Goal: Use online tool/utility: Utilize a website feature to perform a specific function

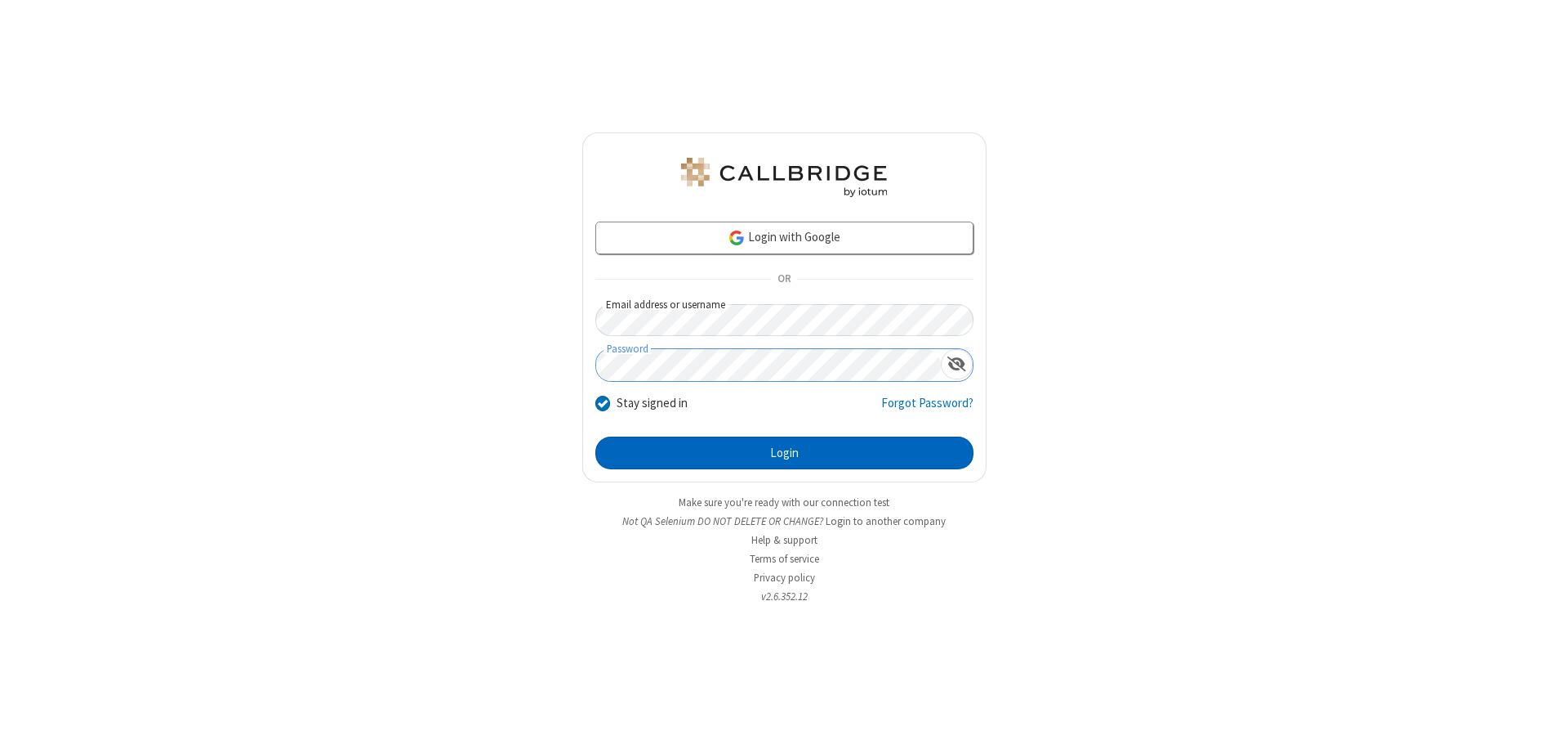
click at [784, 452] on button "Login" at bounding box center [784, 453] width 378 height 33
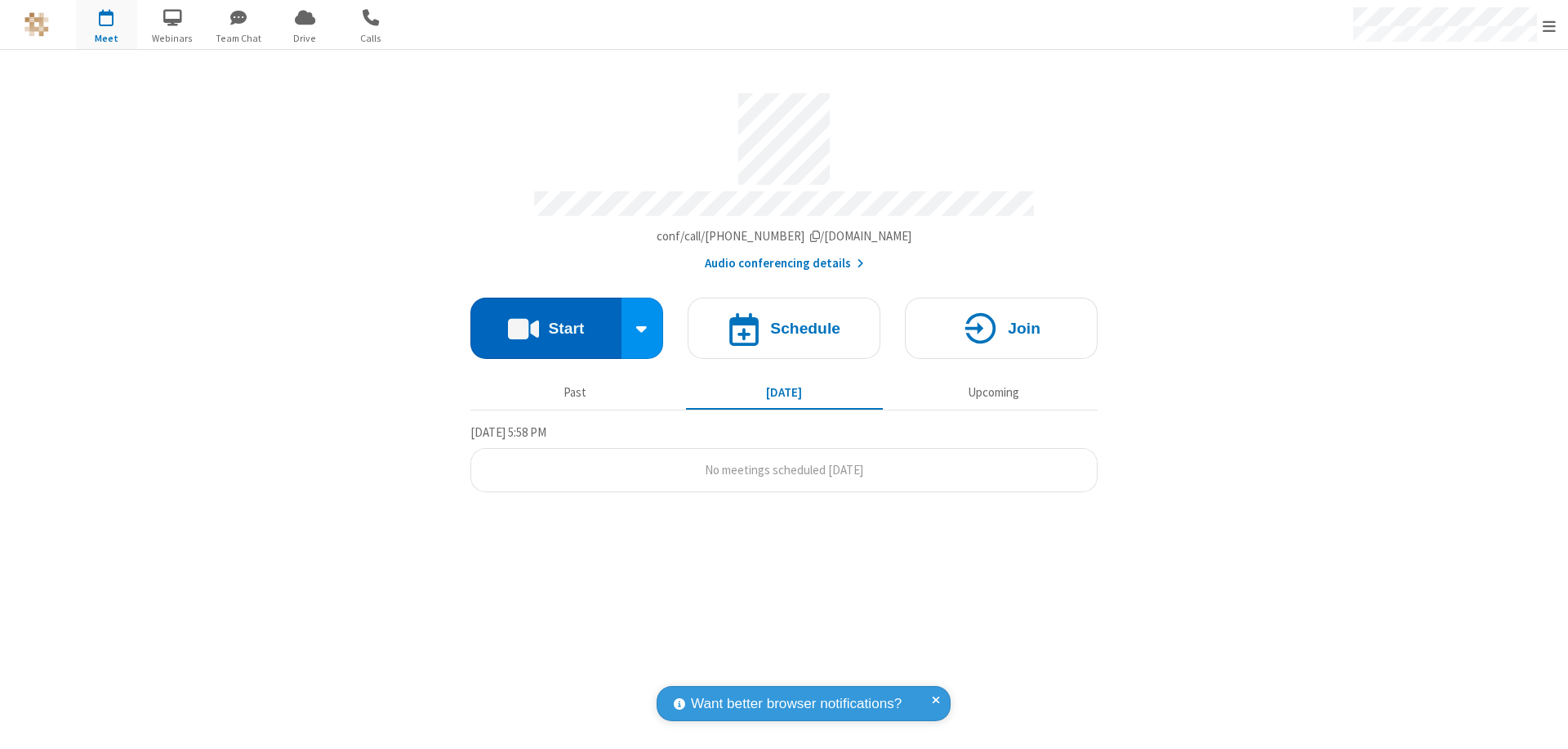
click at [546, 320] on button "Start" at bounding box center [546, 328] width 151 height 61
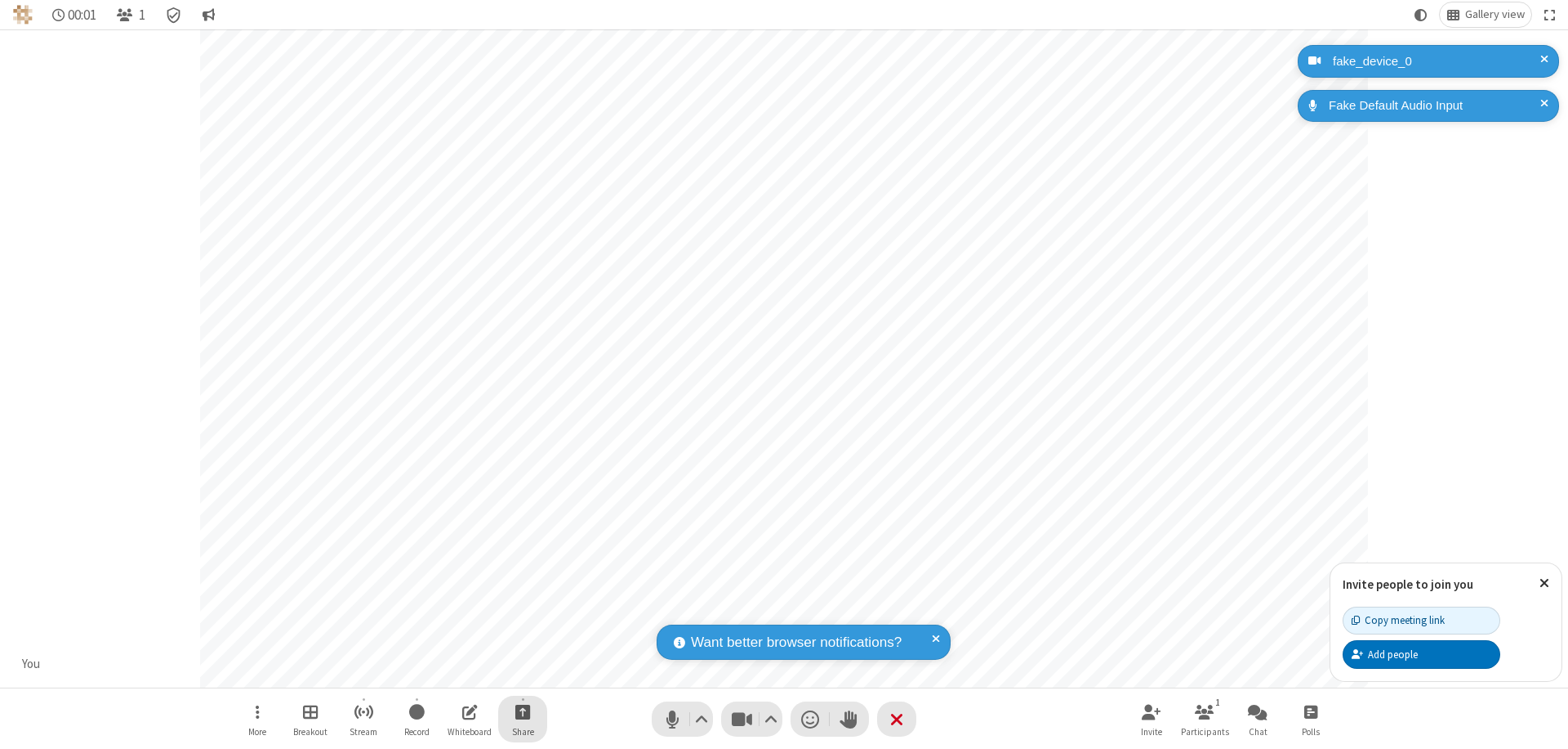
click at [523, 711] on span "Start sharing" at bounding box center [524, 710] width 15 height 20
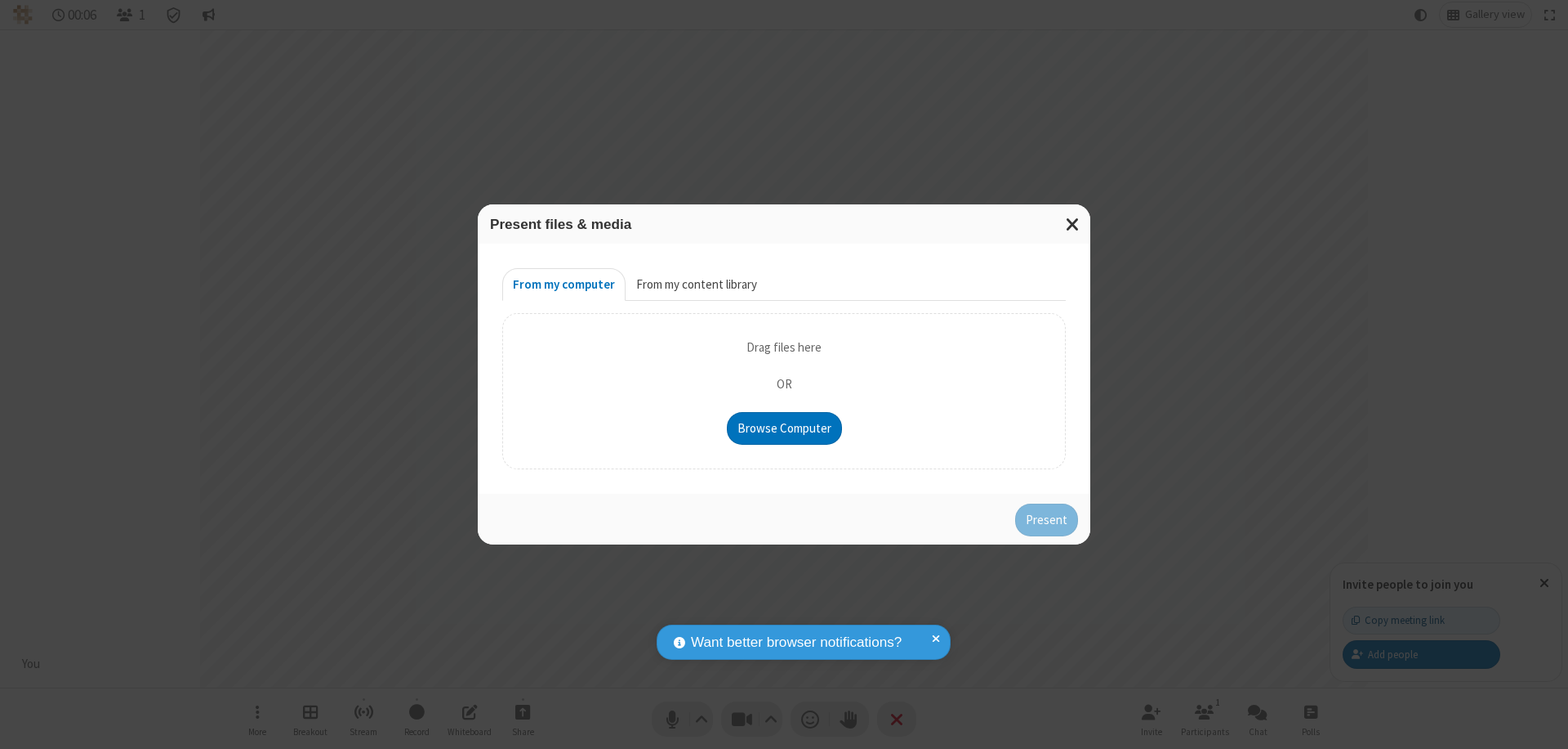
click at [696, 284] on button "From my content library" at bounding box center [697, 284] width 142 height 33
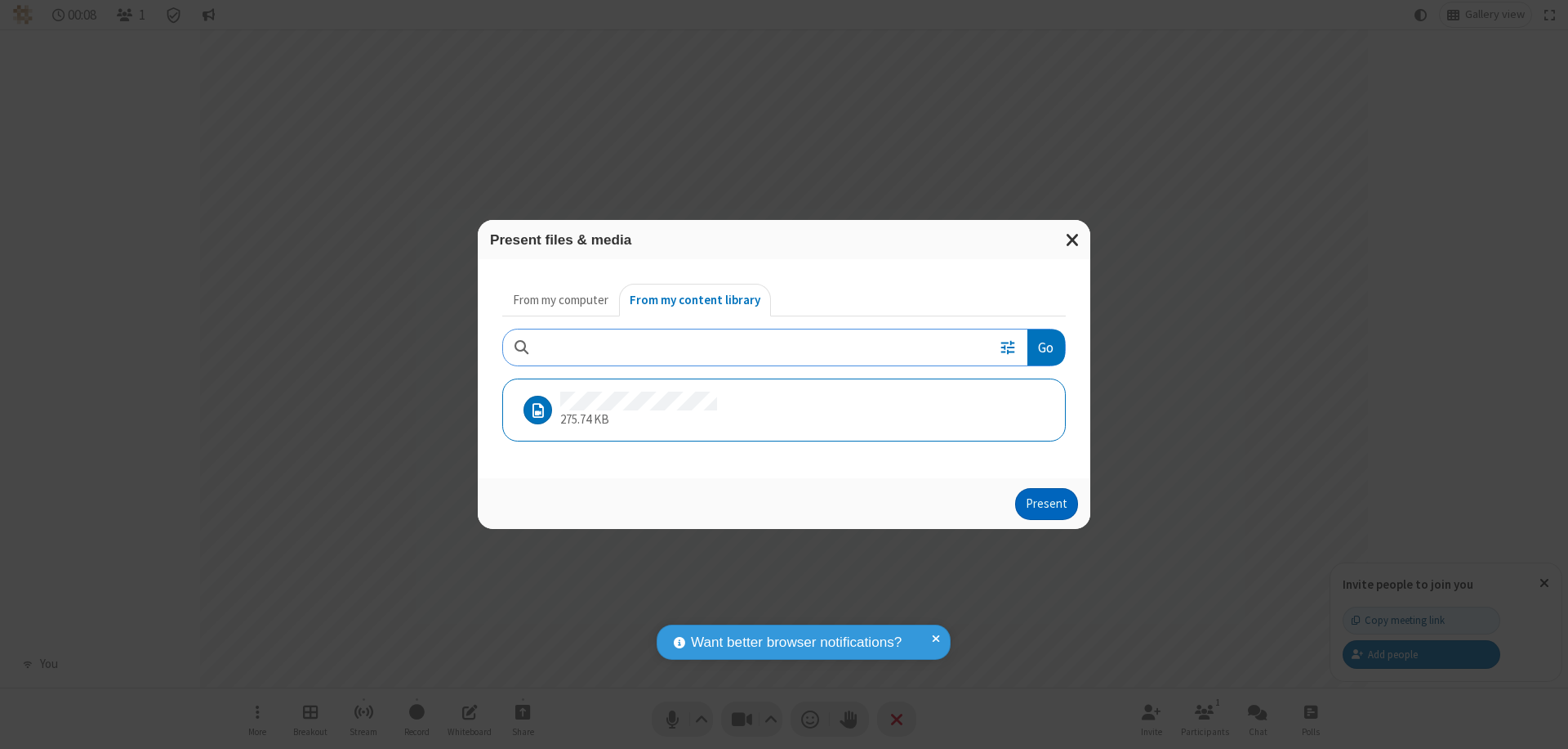
click at [1048, 504] on button "Present" at bounding box center [1046, 504] width 63 height 33
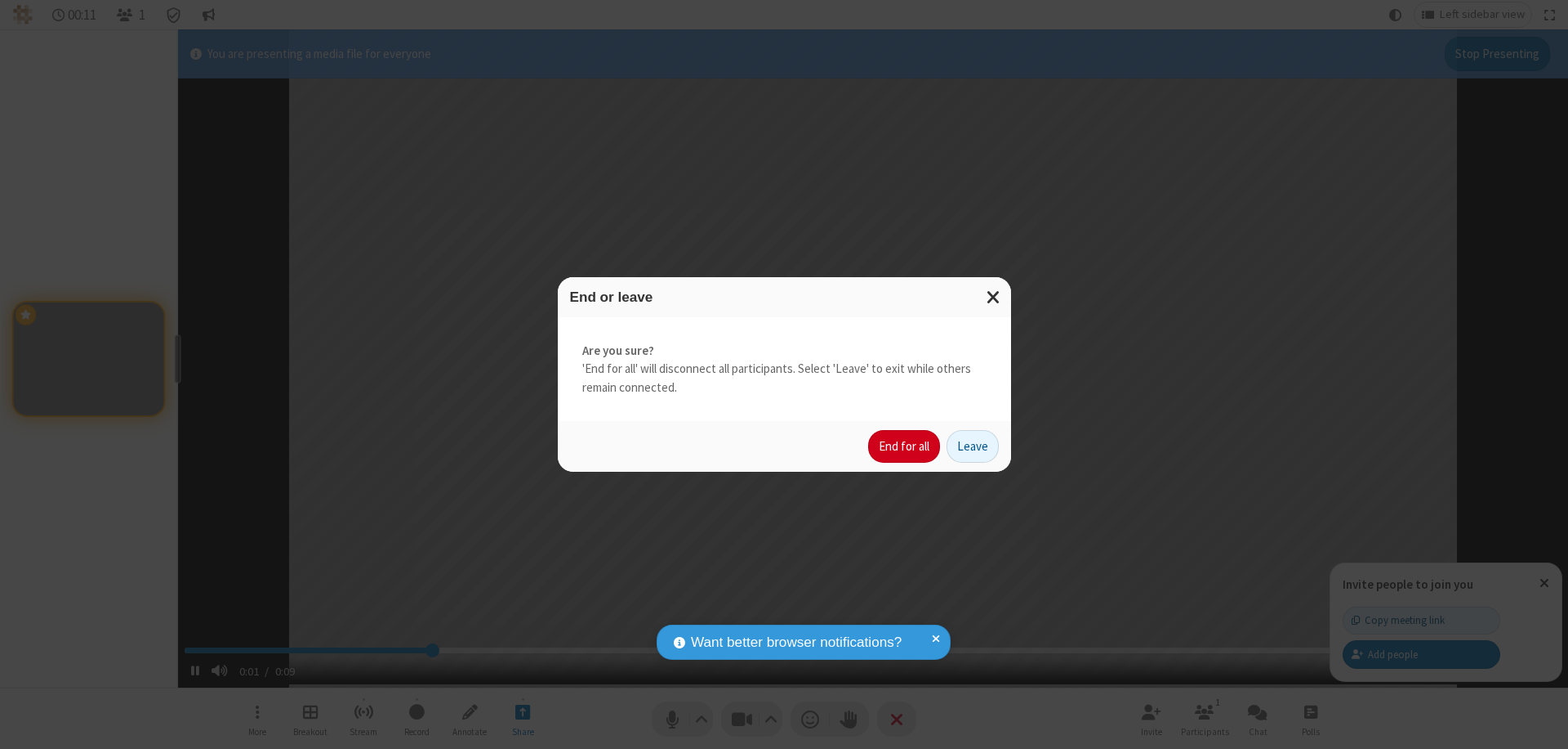
type input "2.661543"
click at [905, 447] on button "End for all" at bounding box center [904, 447] width 71 height 33
